Goal: Information Seeking & Learning: Learn about a topic

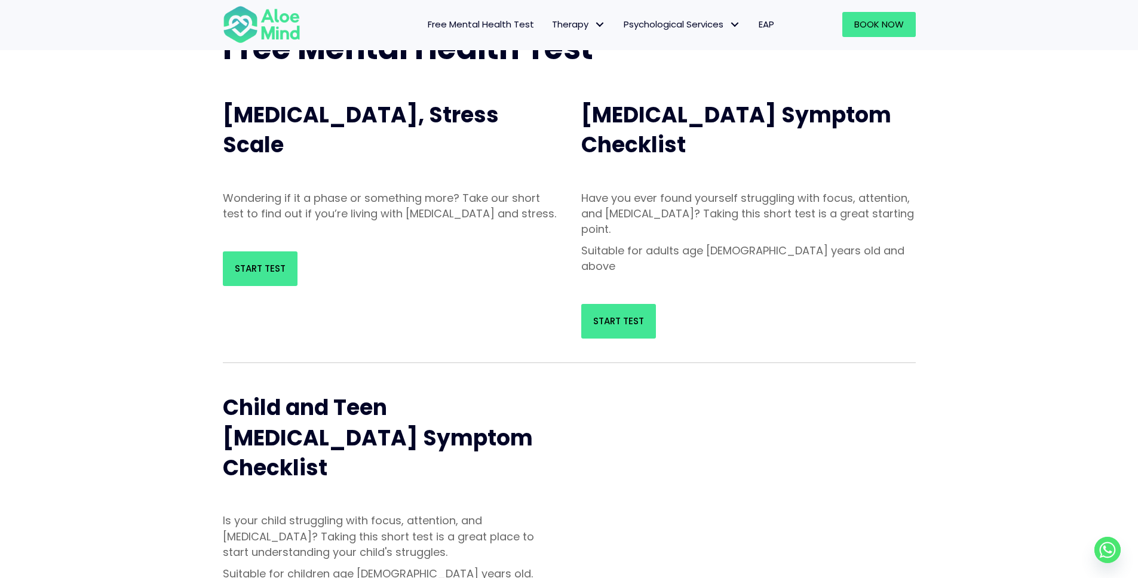
scroll to position [101, 0]
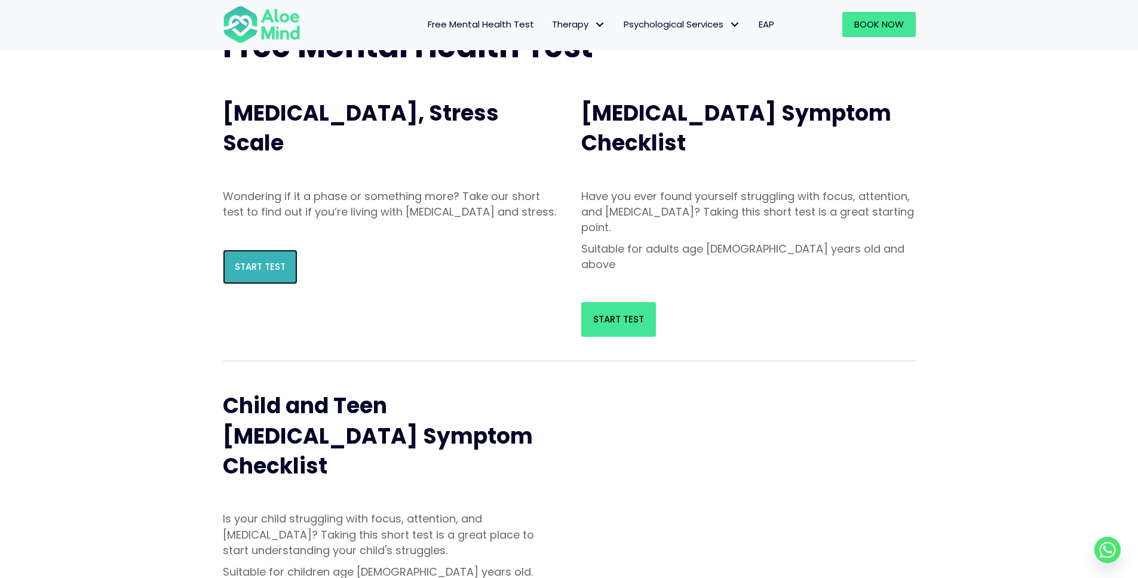
click at [247, 284] on link "Start Test" at bounding box center [260, 267] width 75 height 35
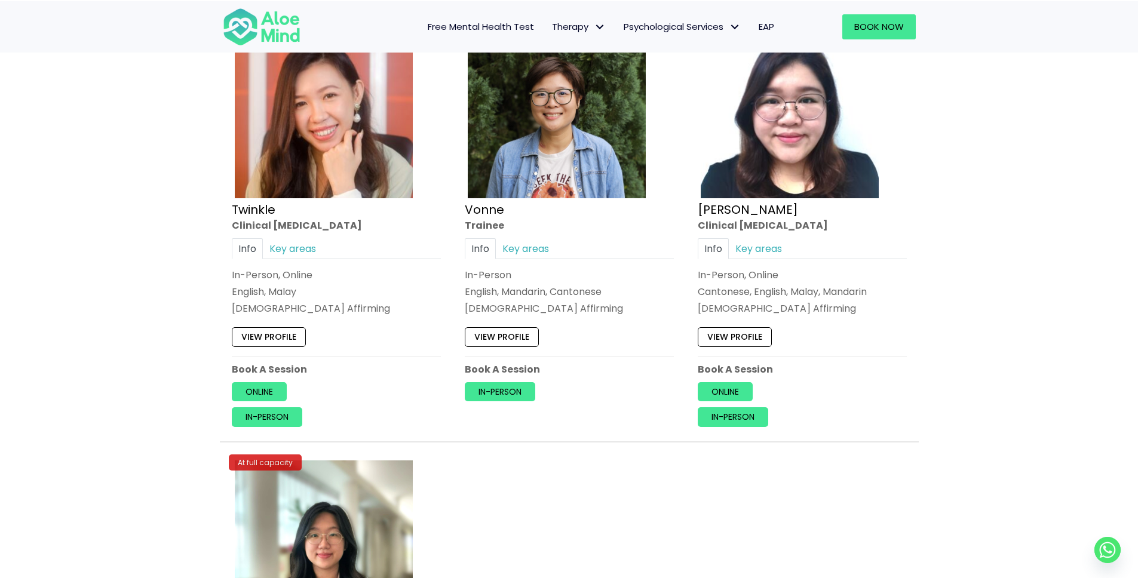
scroll to position [4859, 0]
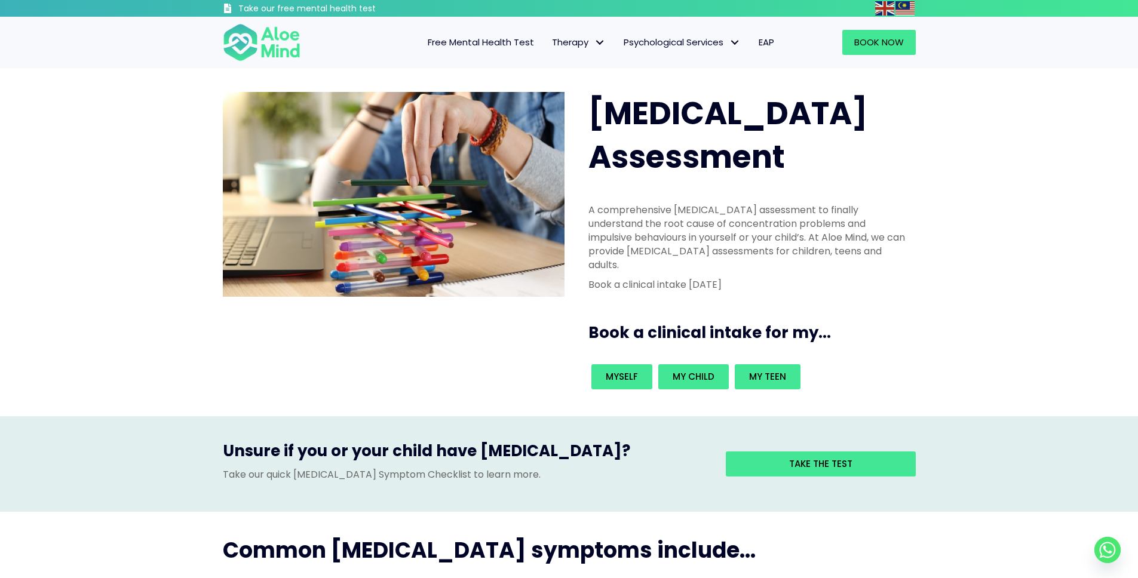
click at [492, 41] on span "Free Mental Health Test" at bounding box center [481, 42] width 106 height 13
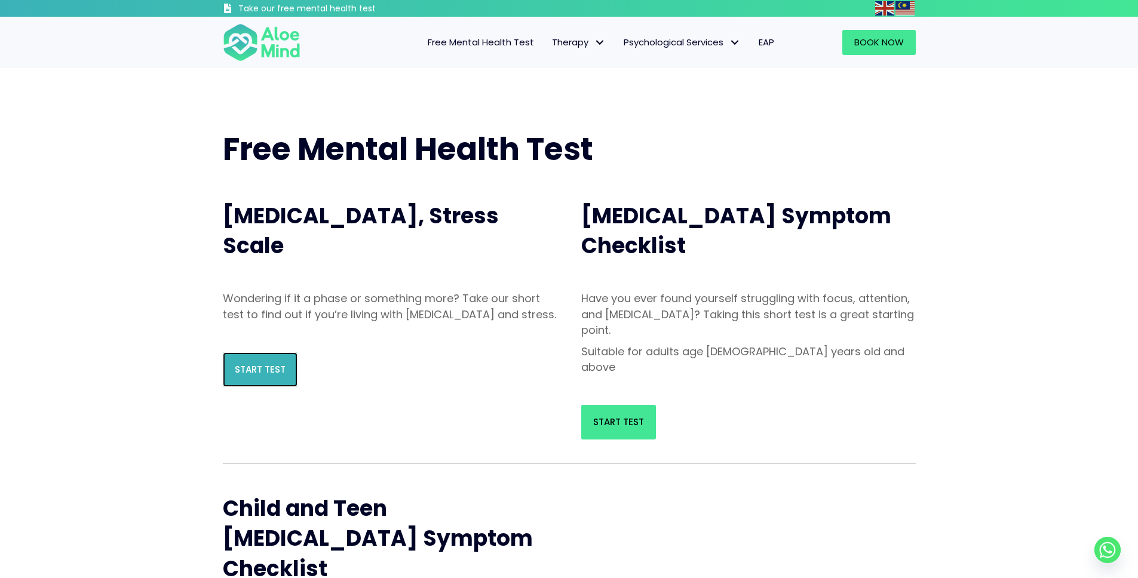
click at [283, 376] on span "Start Test" at bounding box center [260, 369] width 51 height 13
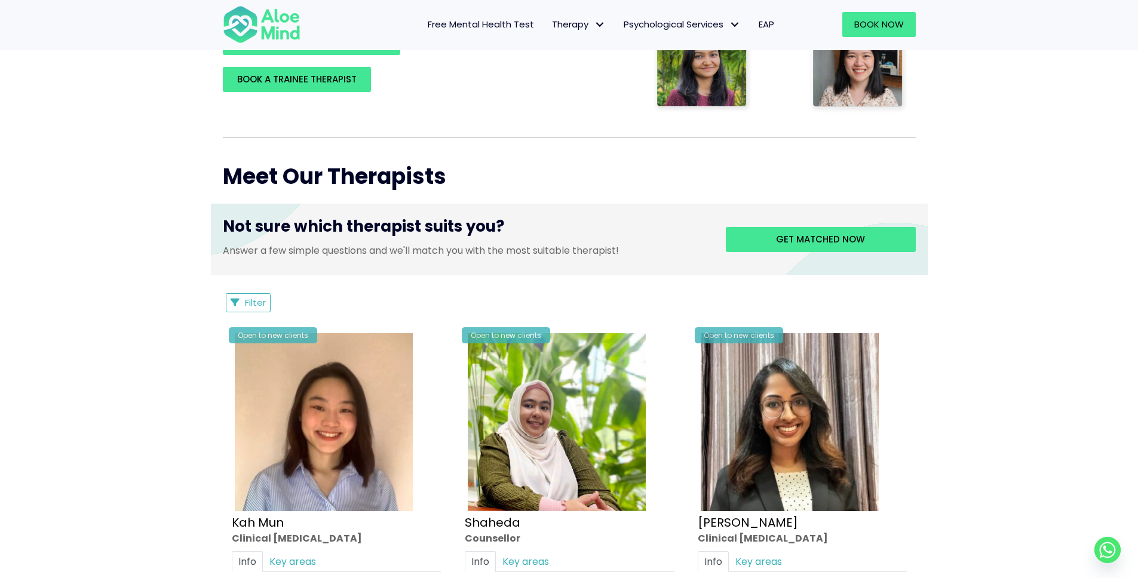
scroll to position [537, 0]
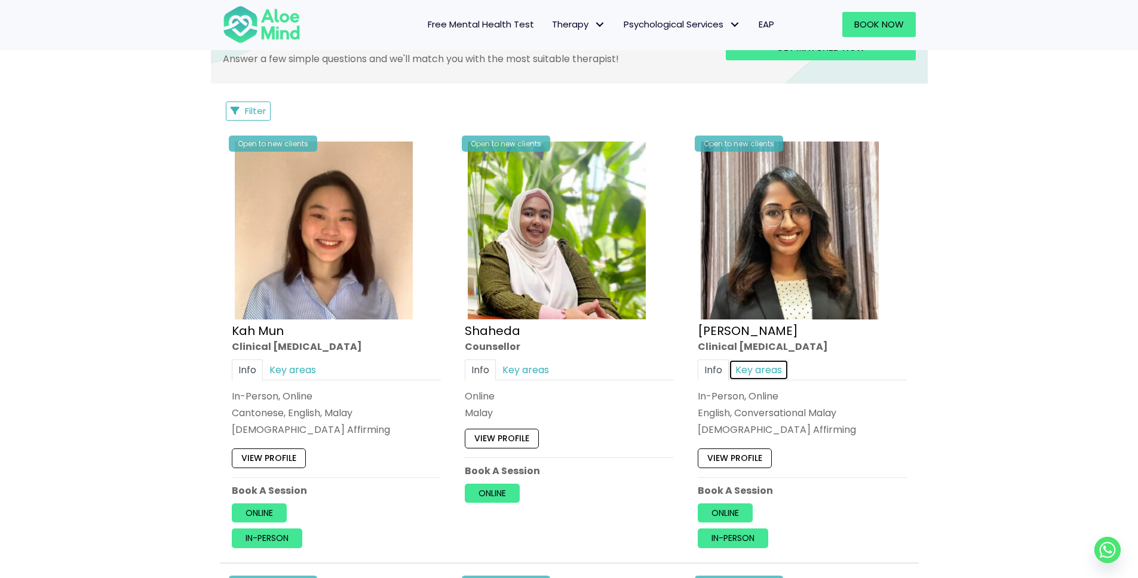
click at [765, 372] on link "Key areas" at bounding box center [759, 370] width 60 height 21
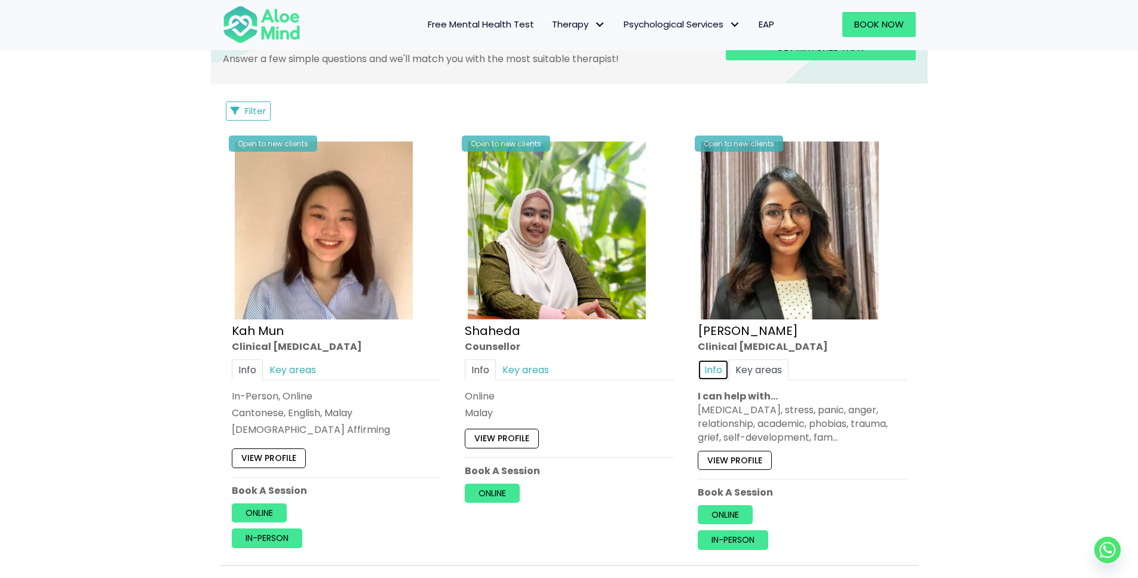
click at [709, 363] on link "Info" at bounding box center [713, 370] width 31 height 21
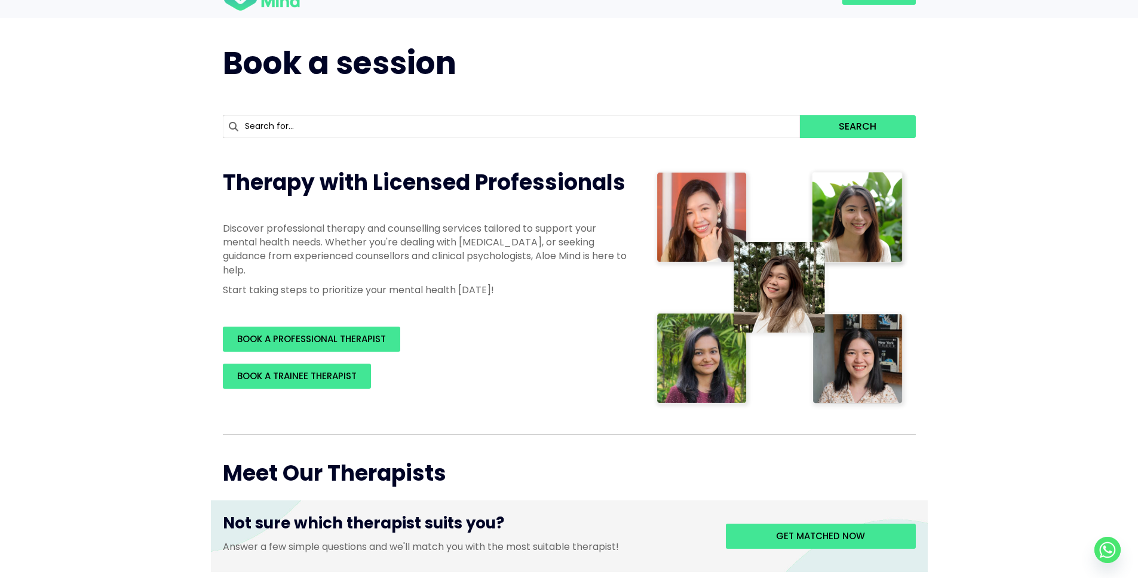
scroll to position [0, 0]
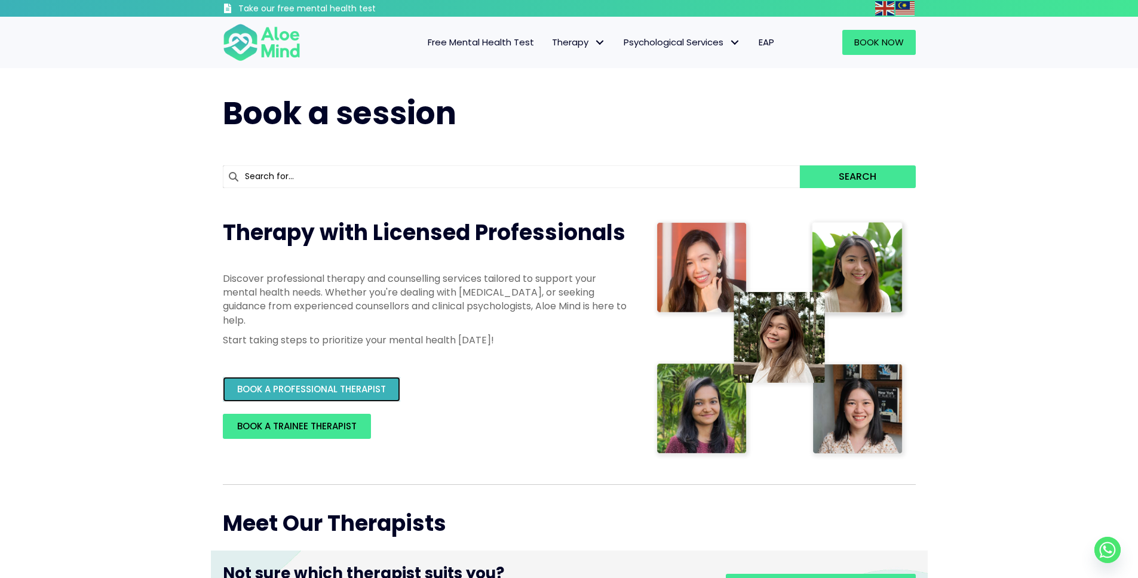
click at [354, 390] on span "BOOK A PROFESSIONAL THERAPIST" at bounding box center [311, 389] width 149 height 13
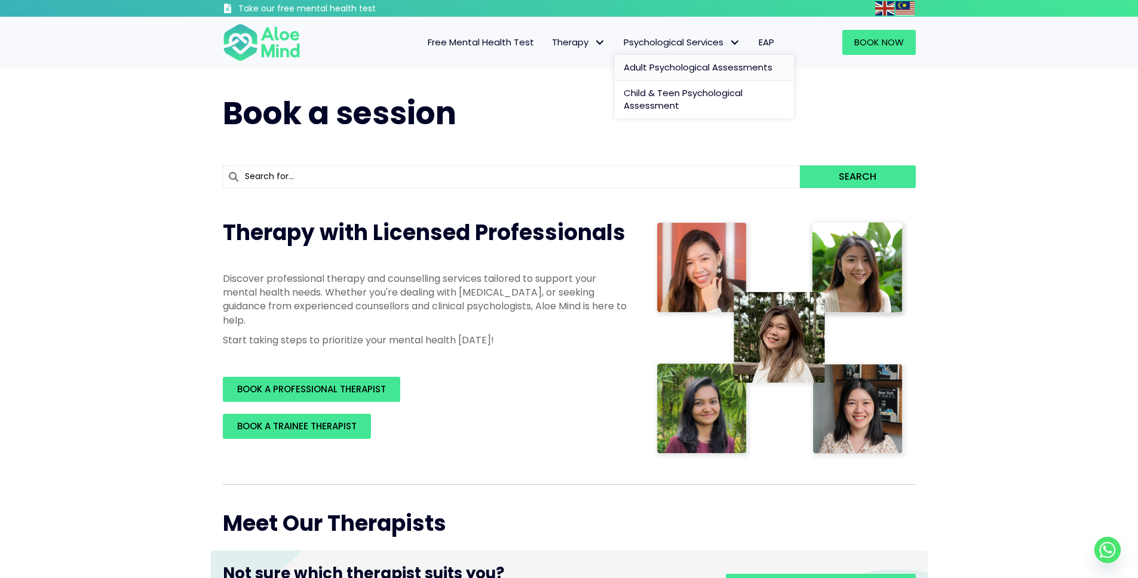
click at [661, 68] on span "Adult Psychological Assessments" at bounding box center [698, 67] width 149 height 13
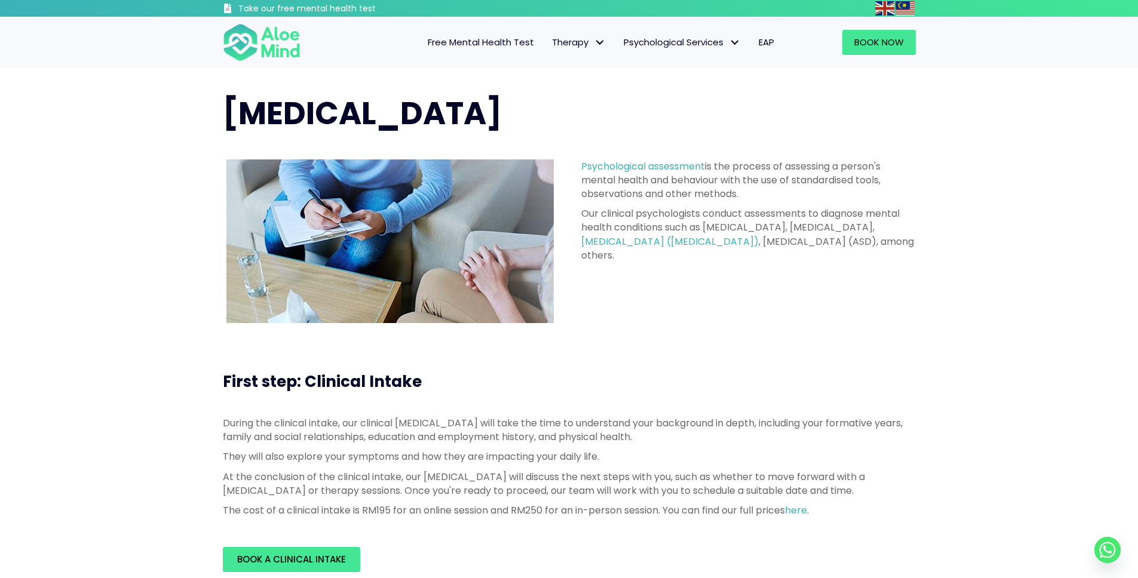
click at [519, 43] on span "Free Mental Health Test" at bounding box center [481, 42] width 106 height 13
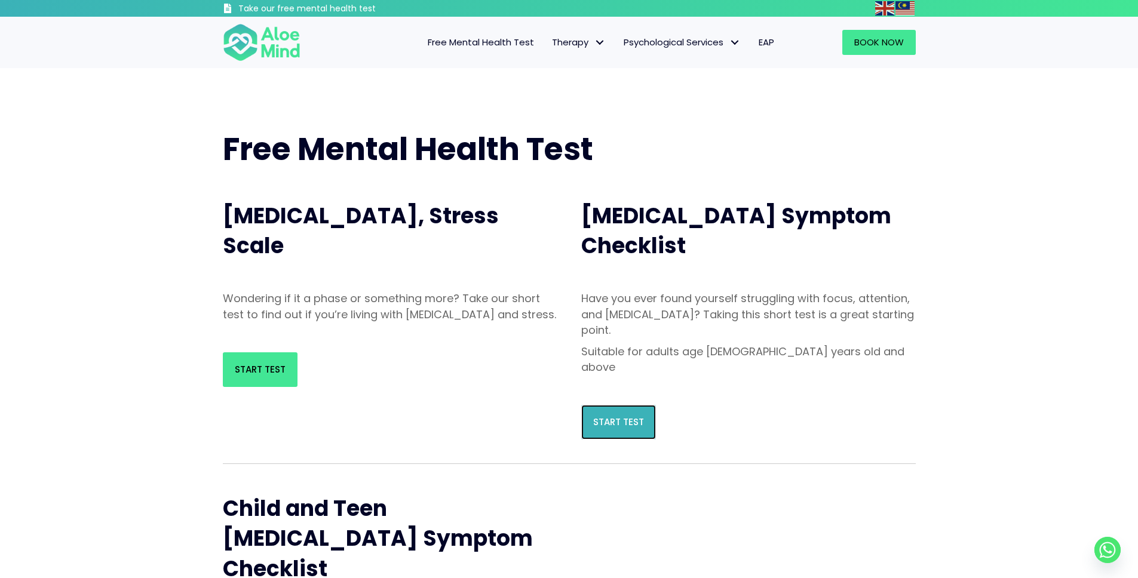
click at [634, 416] on span "Start Test" at bounding box center [618, 422] width 51 height 13
